Goal: Task Accomplishment & Management: Use online tool/utility

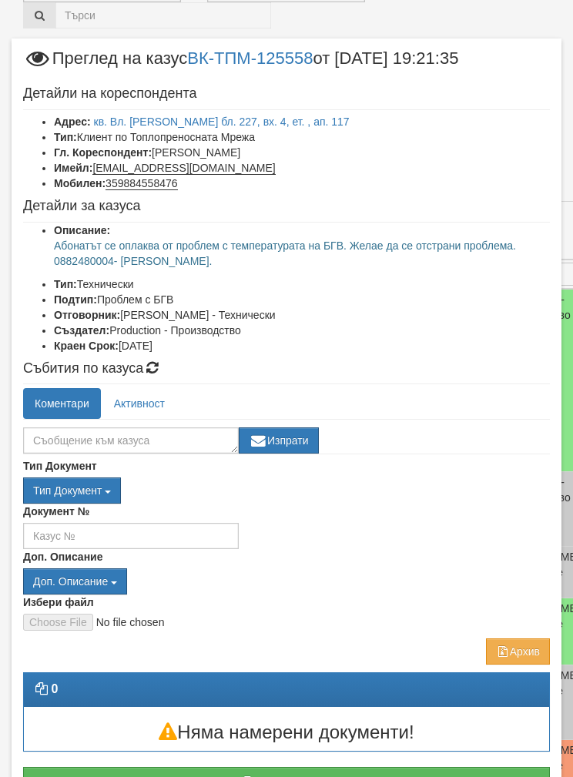
scroll to position [49, 0]
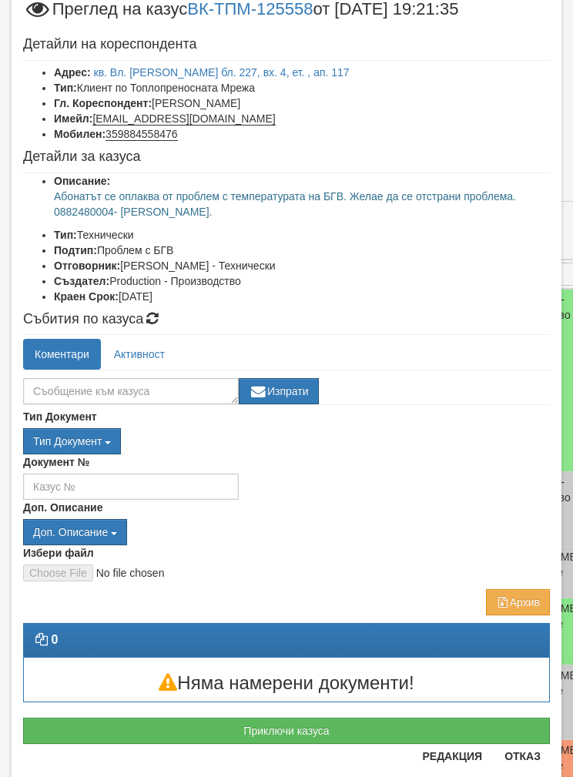
click at [329, 729] on button "Приключи казуса" at bounding box center [286, 731] width 527 height 26
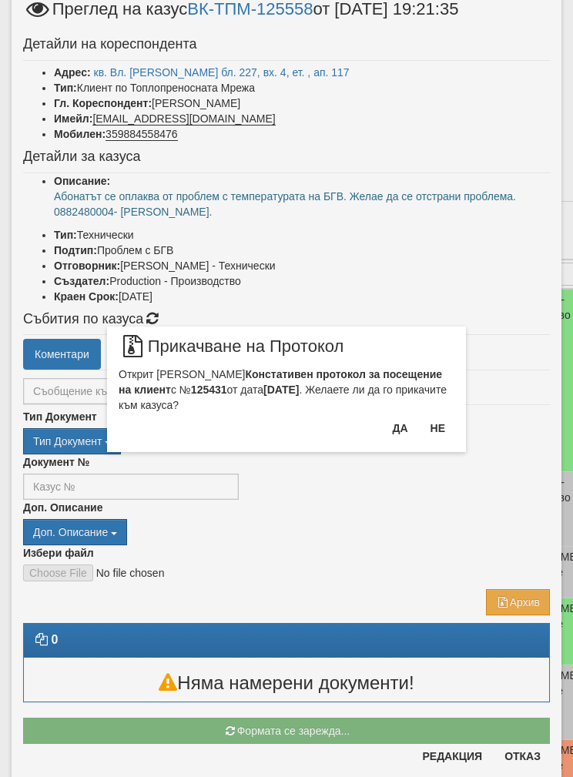
click at [449, 428] on button "Не" at bounding box center [437, 428] width 33 height 25
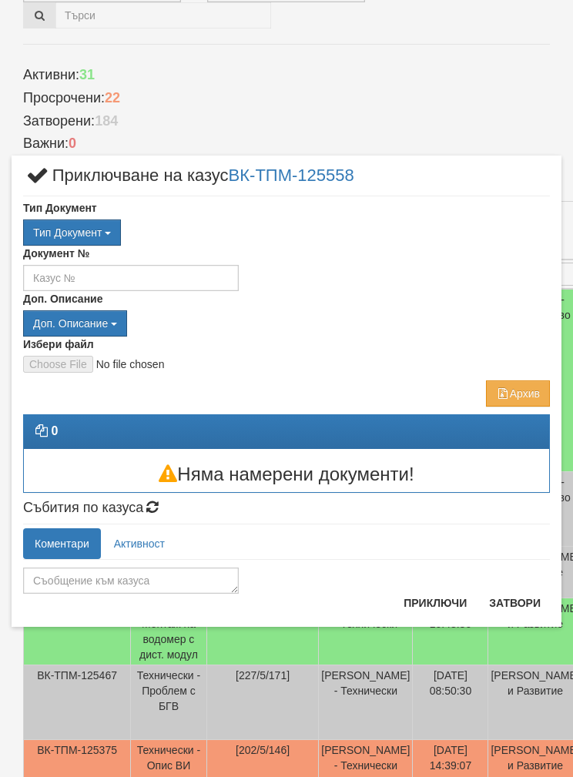
click at [509, 604] on button "Затвори" at bounding box center [515, 603] width 70 height 25
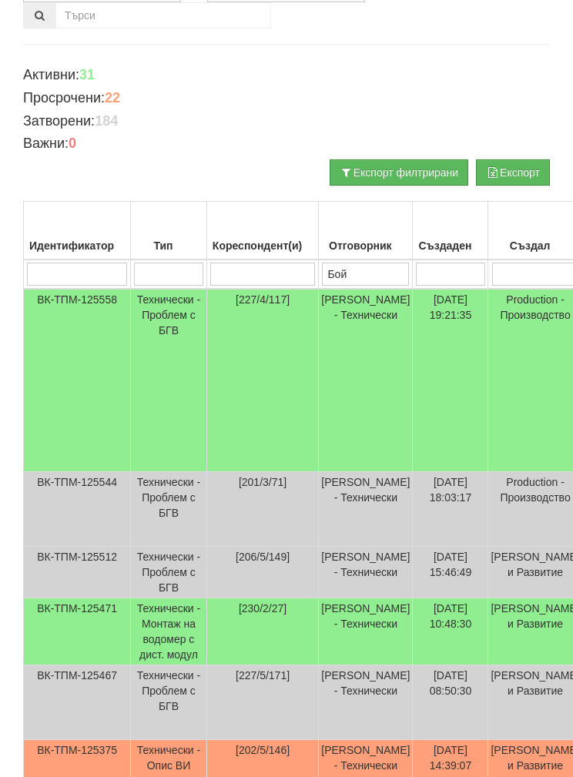
click at [138, 389] on td "Технически - Проблем с БГВ" at bounding box center [169, 380] width 76 height 183
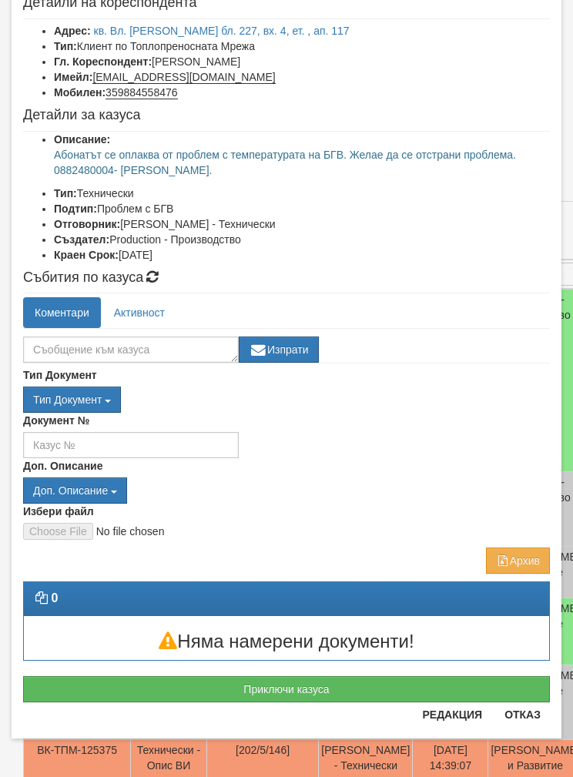
scroll to position [91, 0]
click at [152, 694] on button "Приключи казуса" at bounding box center [286, 689] width 527 height 26
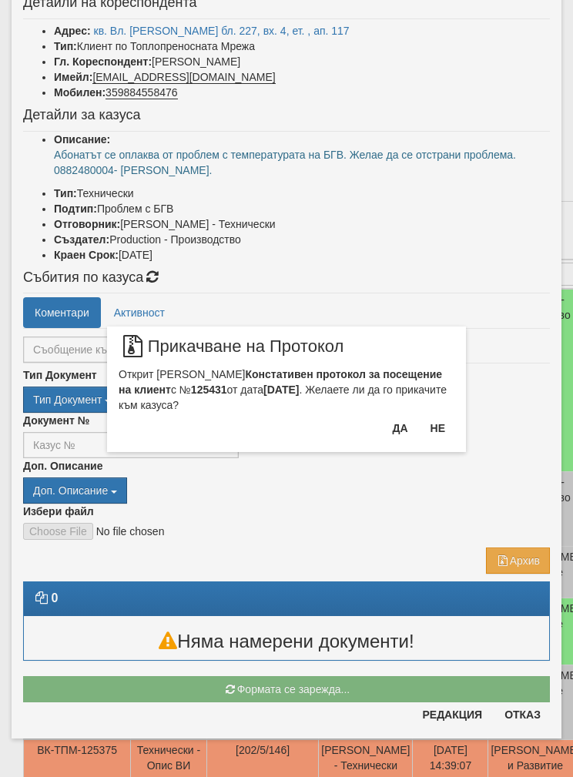
click at [442, 425] on button "Не" at bounding box center [437, 428] width 33 height 25
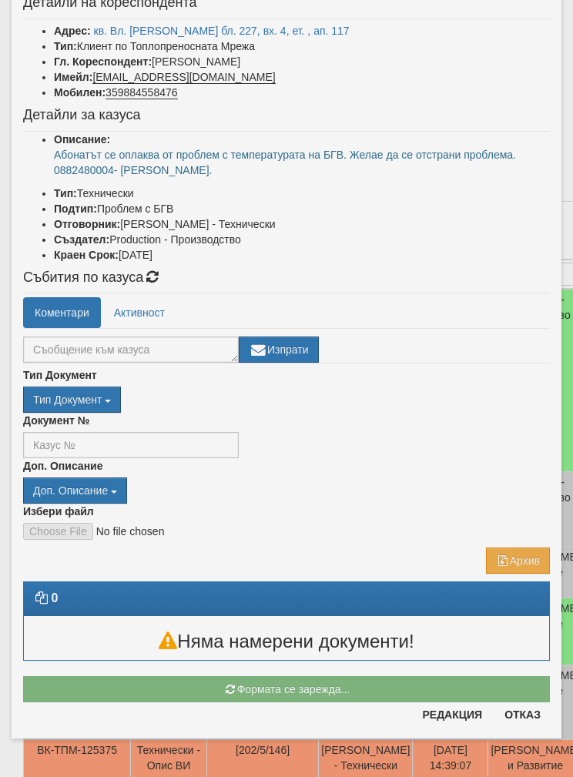
scroll to position [39, 0]
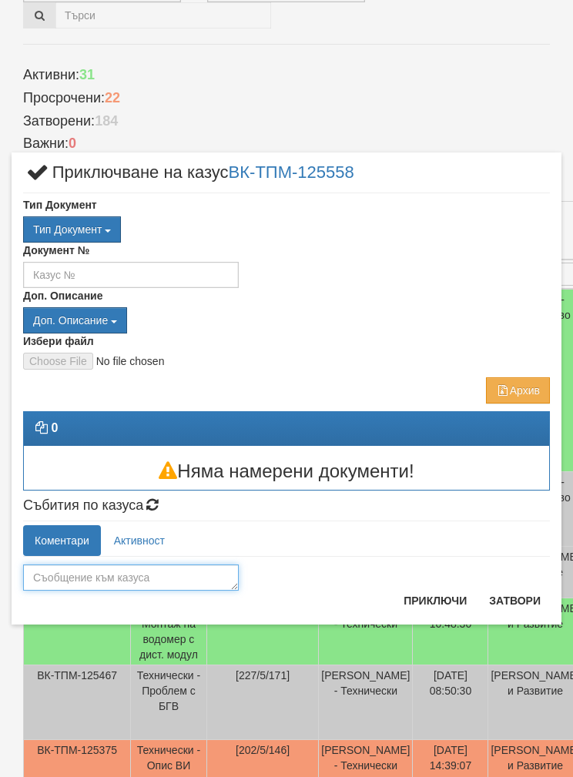
click at [92, 577] on textarea at bounding box center [131, 578] width 216 height 26
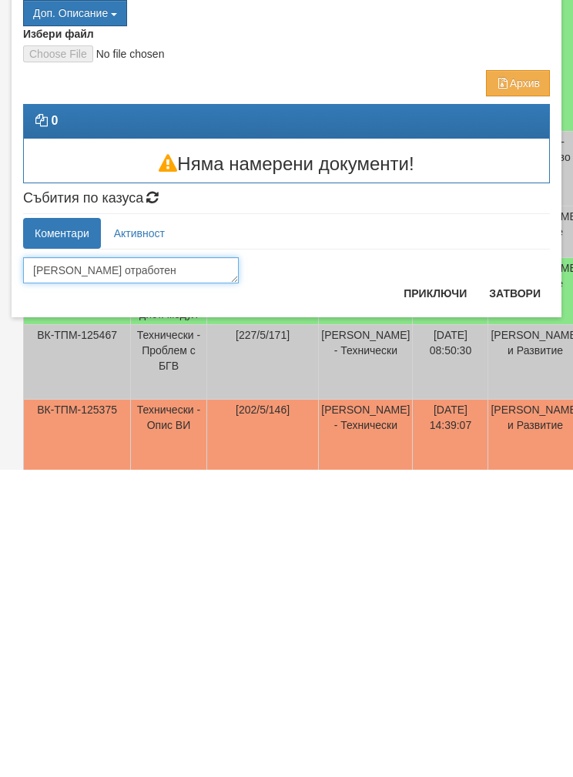
type textarea "[PERSON_NAME] отработен"
click at [433, 589] on button "Приключи" at bounding box center [435, 601] width 82 height 25
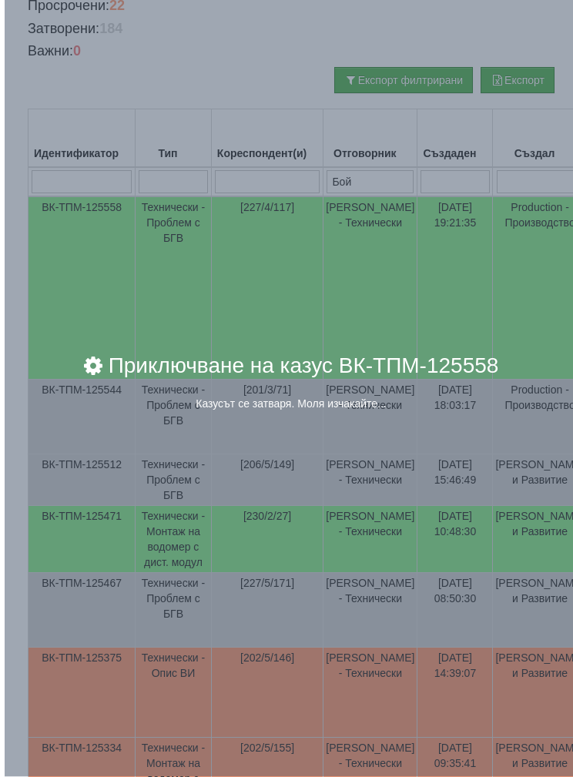
scroll to position [254, 0]
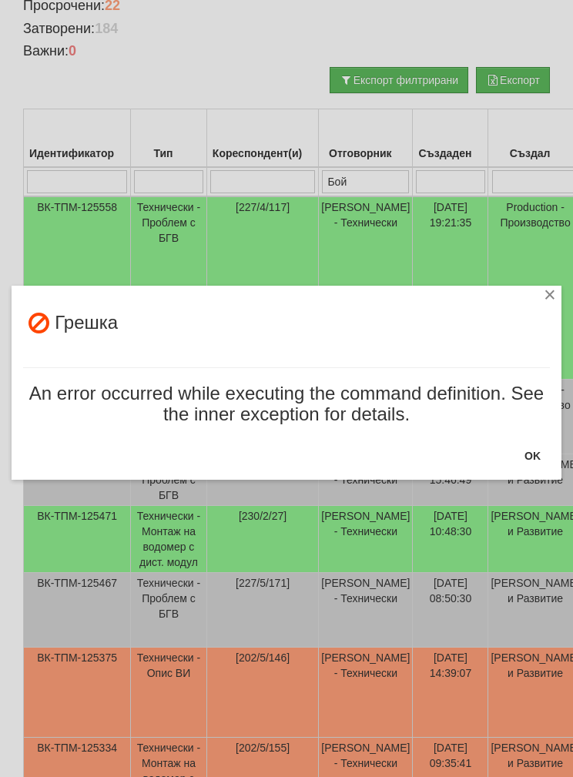
click at [542, 457] on button "OK" at bounding box center [532, 456] width 35 height 25
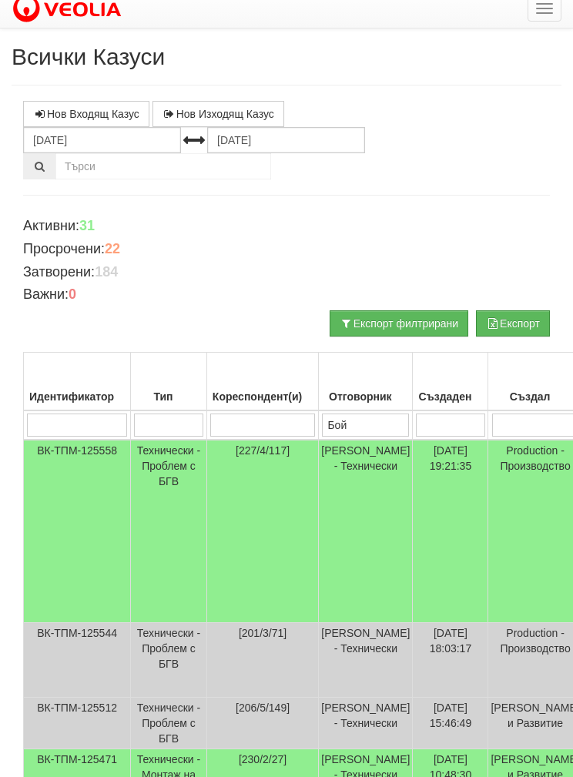
scroll to position [0, 0]
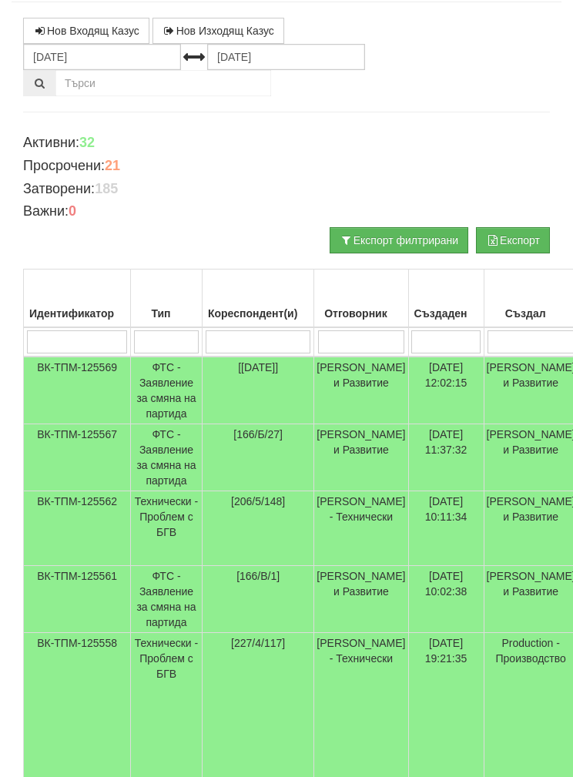
scroll to position [95, 0]
click at [344, 733] on td "[PERSON_NAME] - Технически" at bounding box center [361, 724] width 94 height 183
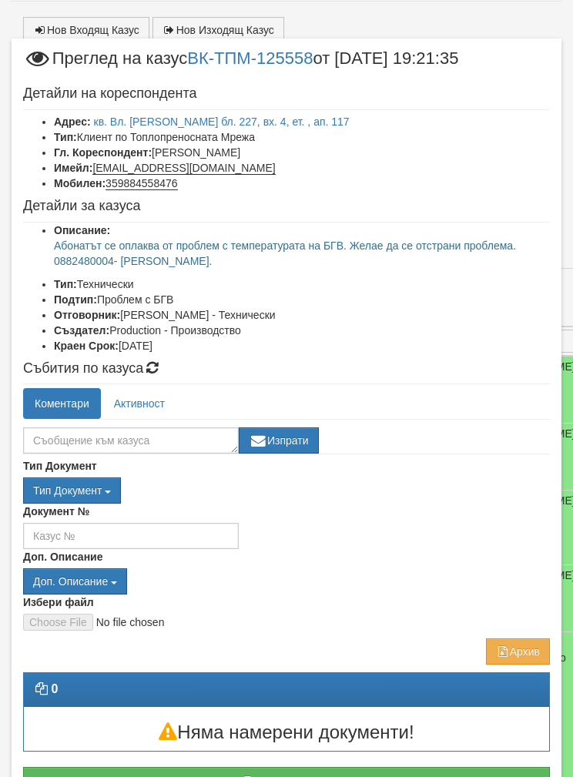
click at [309, 777] on button "Приключи казуса" at bounding box center [286, 780] width 527 height 26
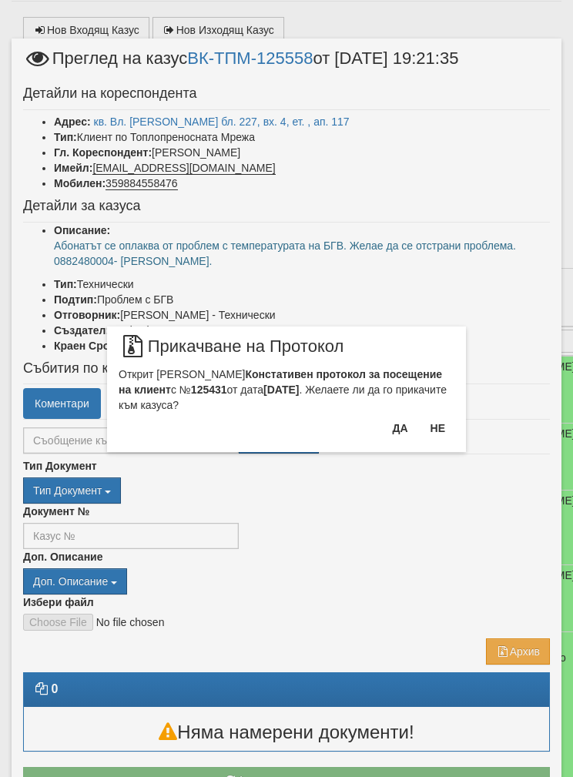
click at [447, 431] on button "Не" at bounding box center [437, 428] width 33 height 25
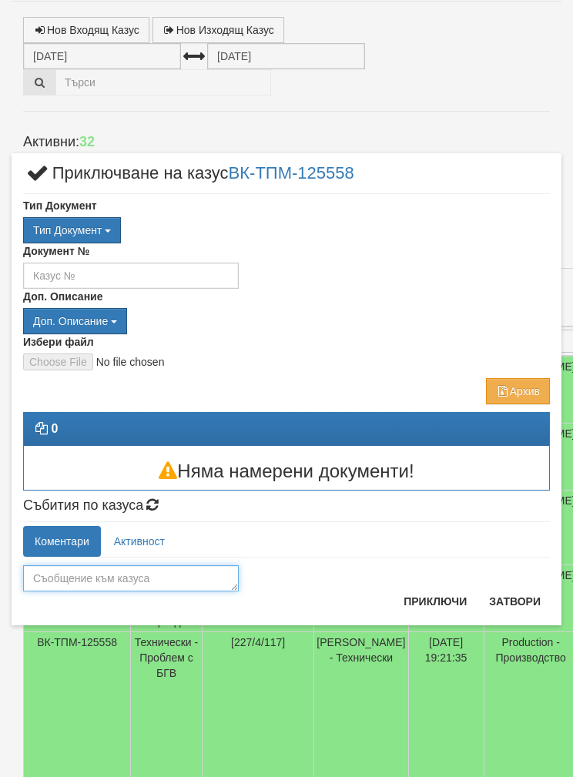
click at [154, 576] on textarea at bounding box center [131, 578] width 216 height 26
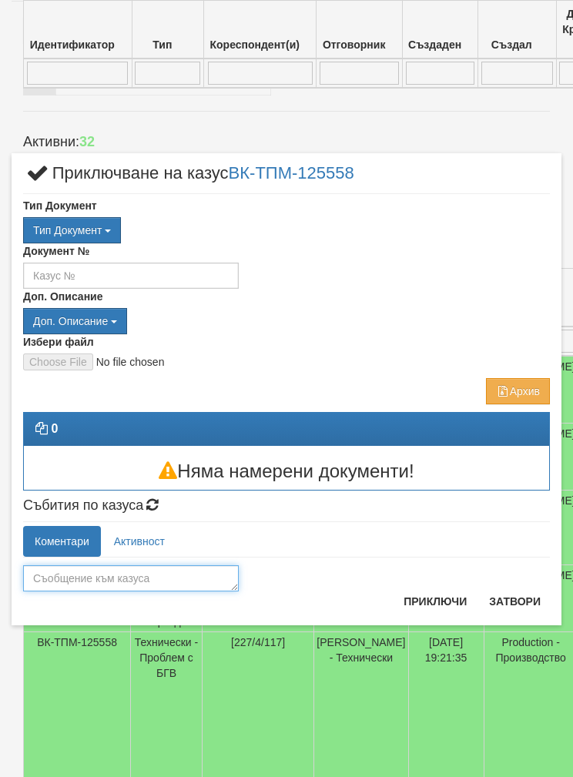
scroll to position [97, 0]
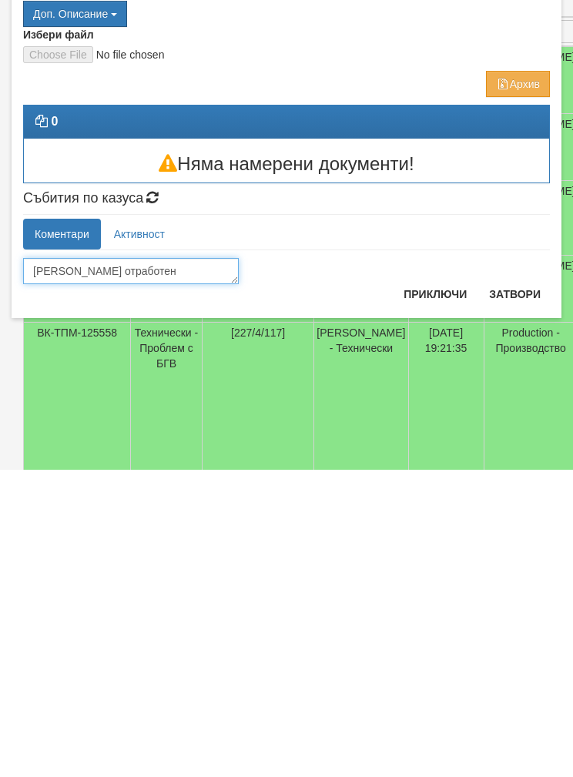
type textarea "[PERSON_NAME] отработен"
click at [428, 589] on button "Приключи" at bounding box center [435, 601] width 82 height 25
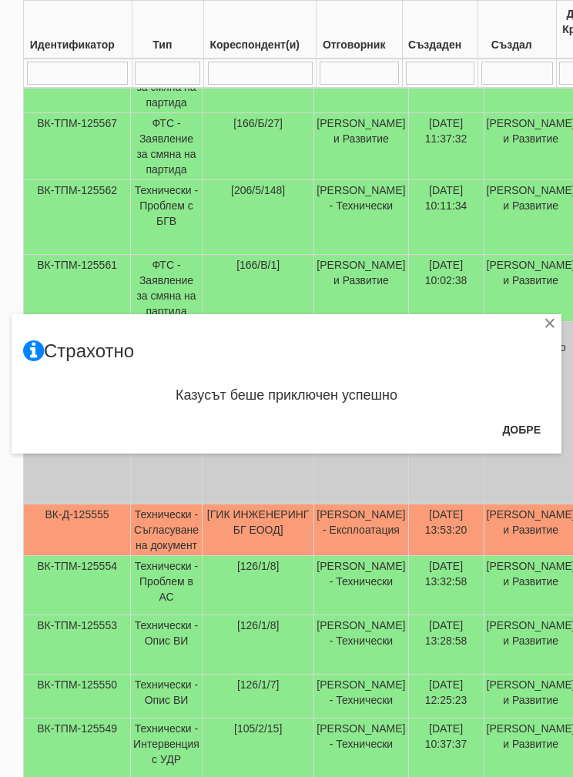
click at [525, 427] on button "Добре" at bounding box center [521, 430] width 57 height 25
